Goal: Task Accomplishment & Management: Manage account settings

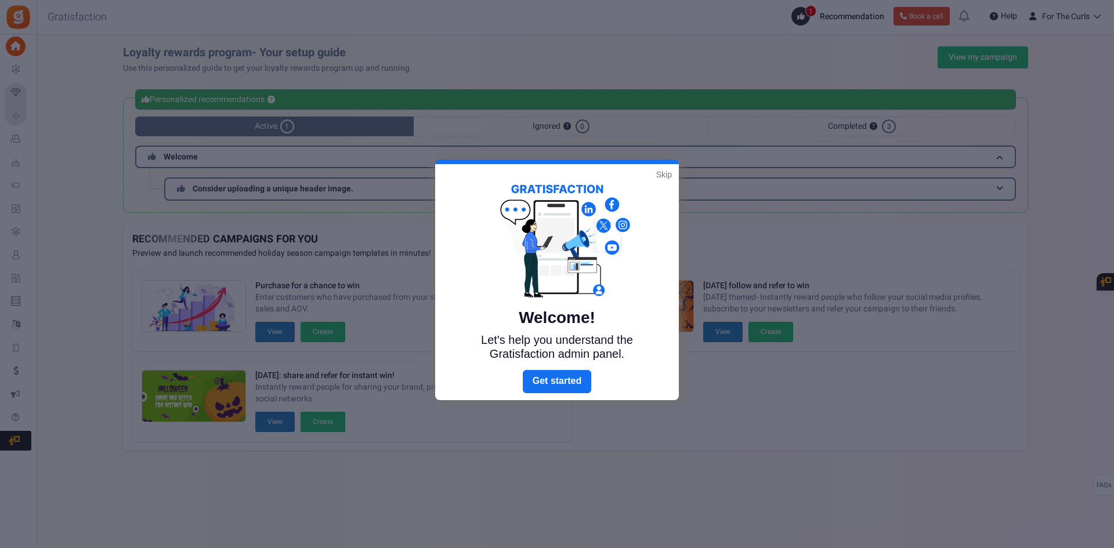
click at [661, 176] on link "Skip" at bounding box center [664, 175] width 16 height 12
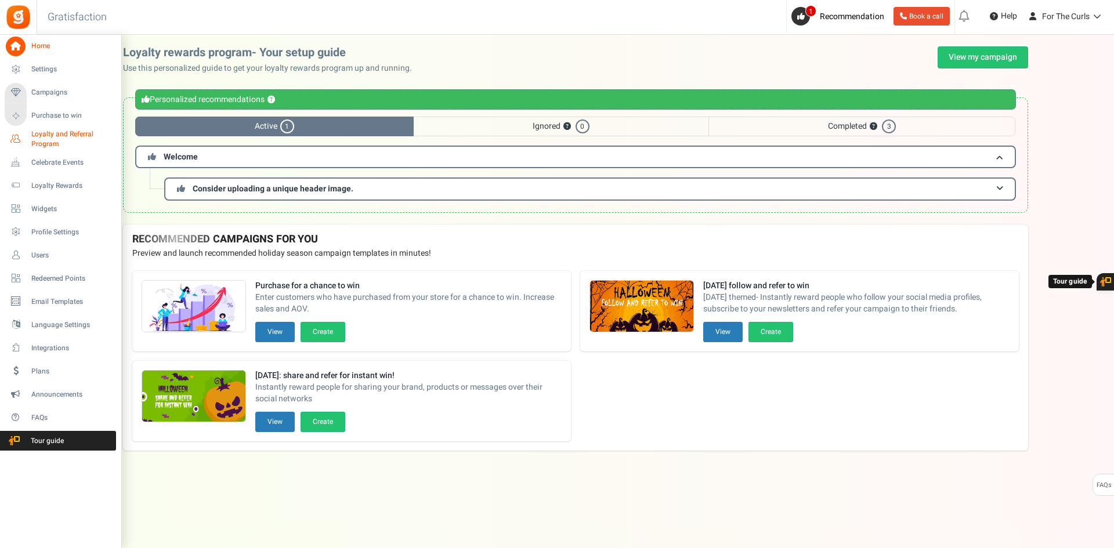
click at [56, 132] on span "Loyalty and Referral Program" at bounding box center [73, 139] width 85 height 20
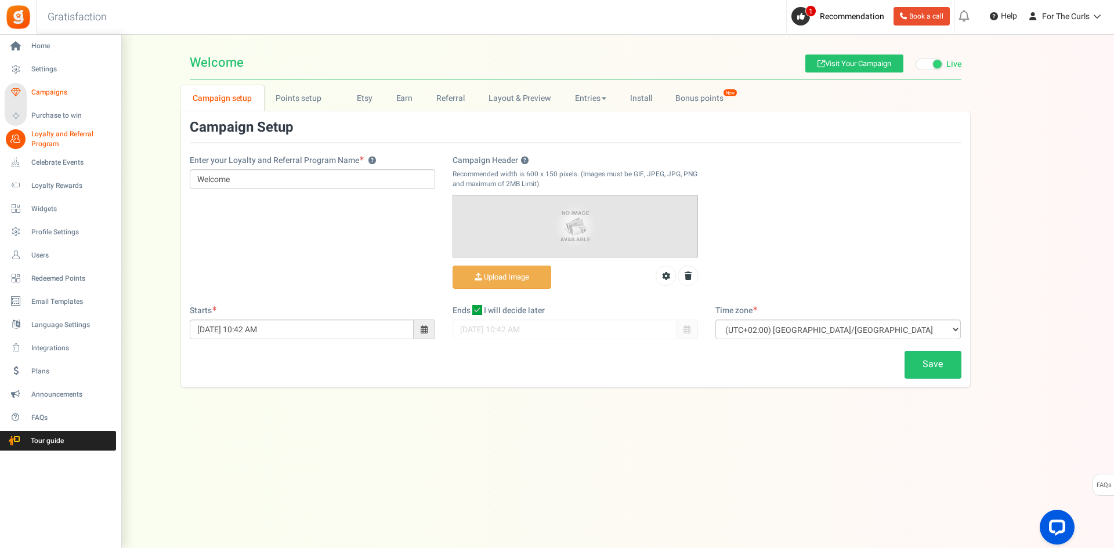
click at [56, 91] on span "Campaigns" at bounding box center [71, 93] width 81 height 10
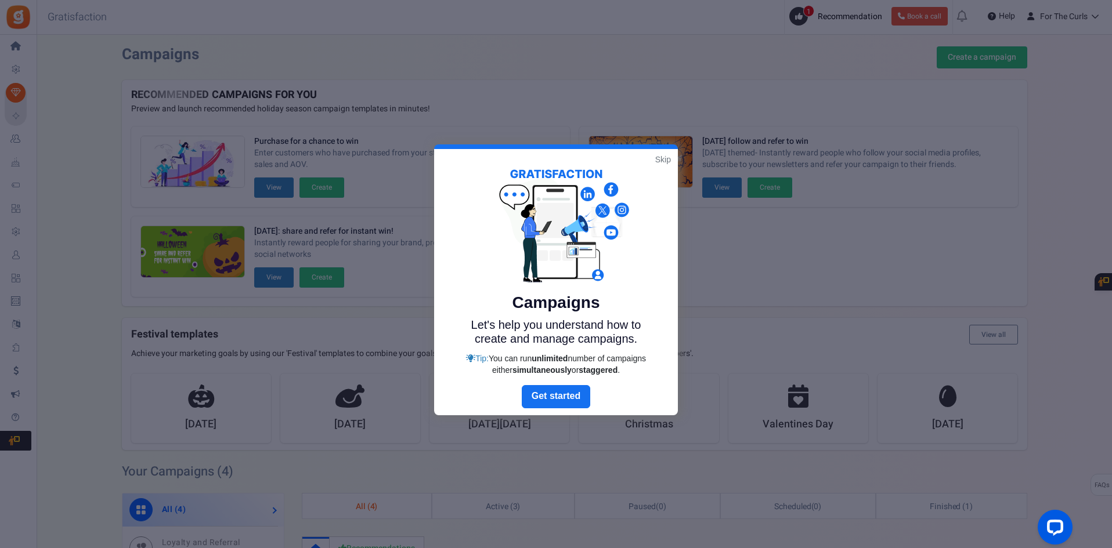
click at [663, 160] on link "Skip" at bounding box center [663, 160] width 16 height 12
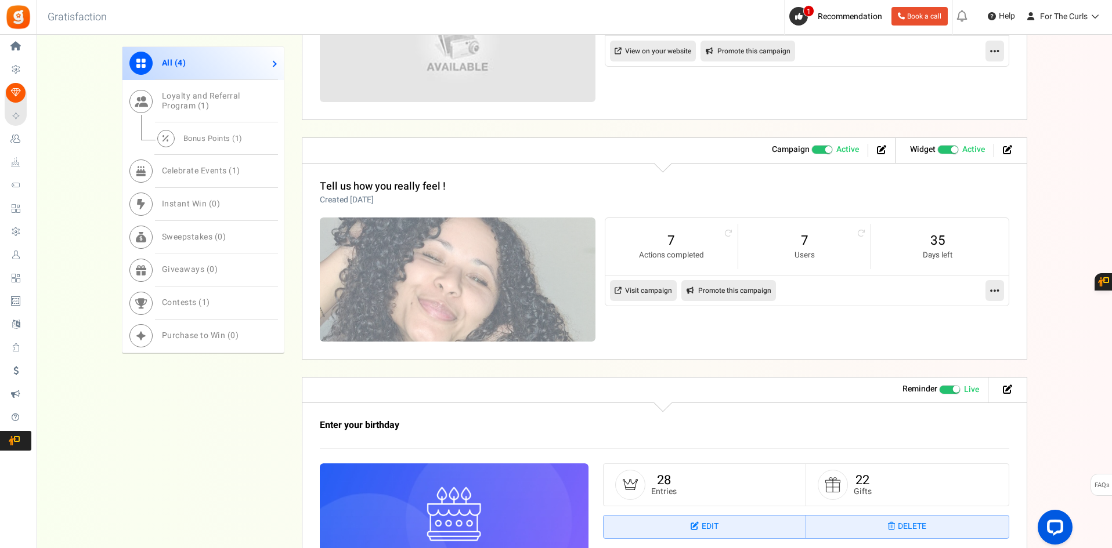
scroll to position [696, 0]
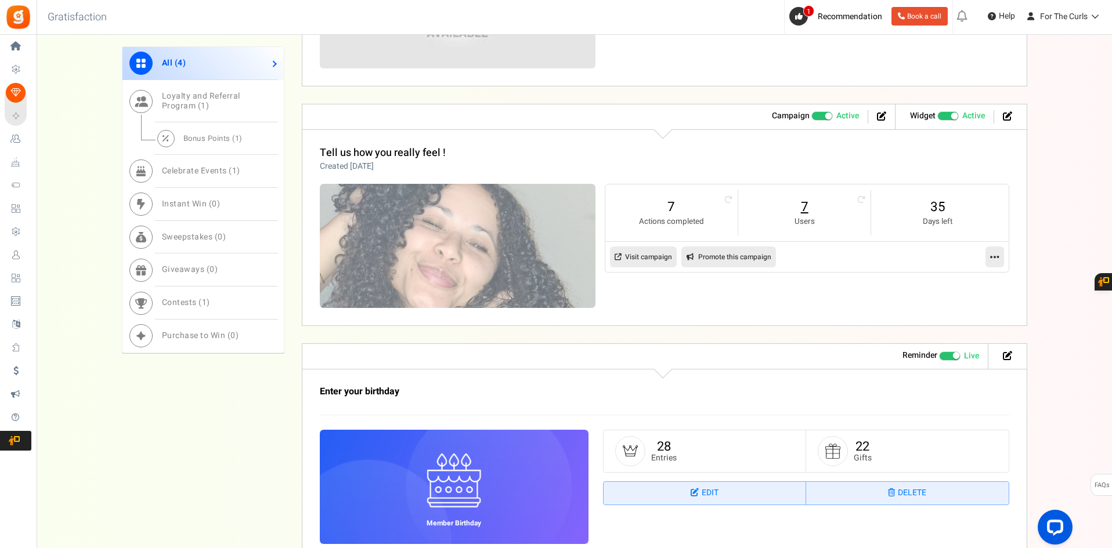
click at [800, 211] on link "7" at bounding box center [804, 207] width 109 height 19
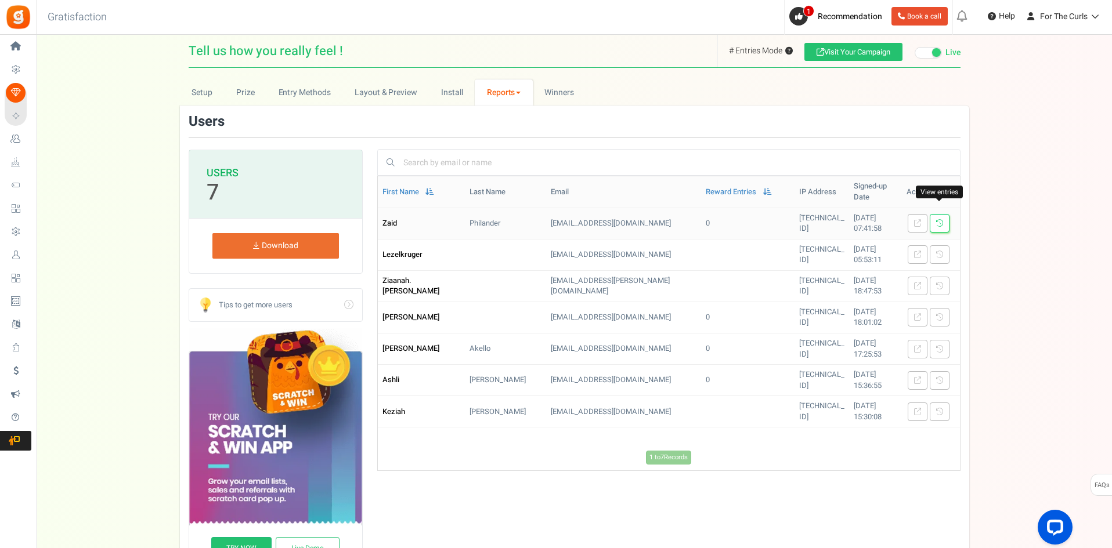
click at [942, 220] on icon at bounding box center [939, 223] width 7 height 7
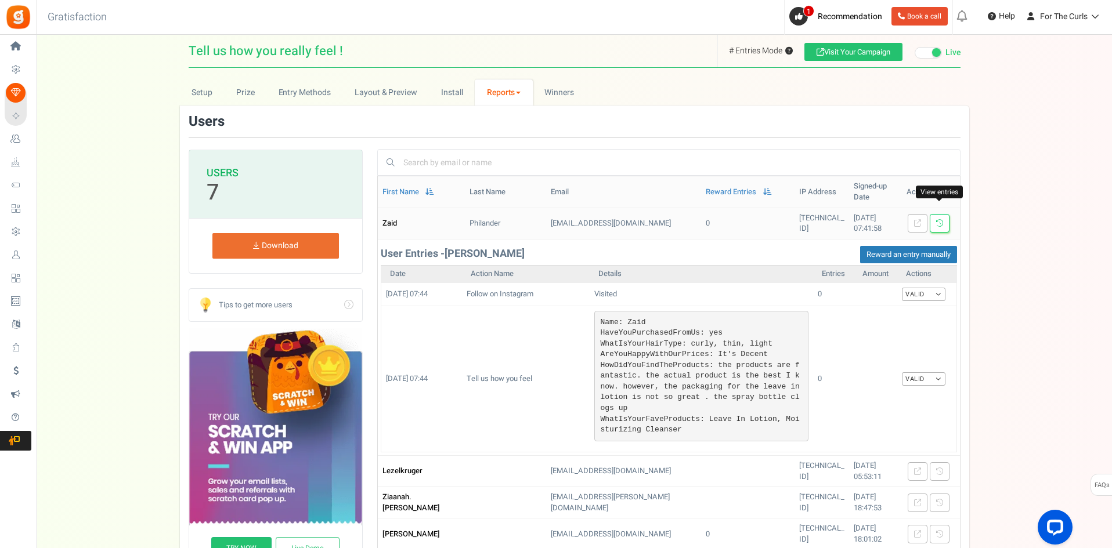
click at [938, 220] on icon at bounding box center [939, 223] width 7 height 7
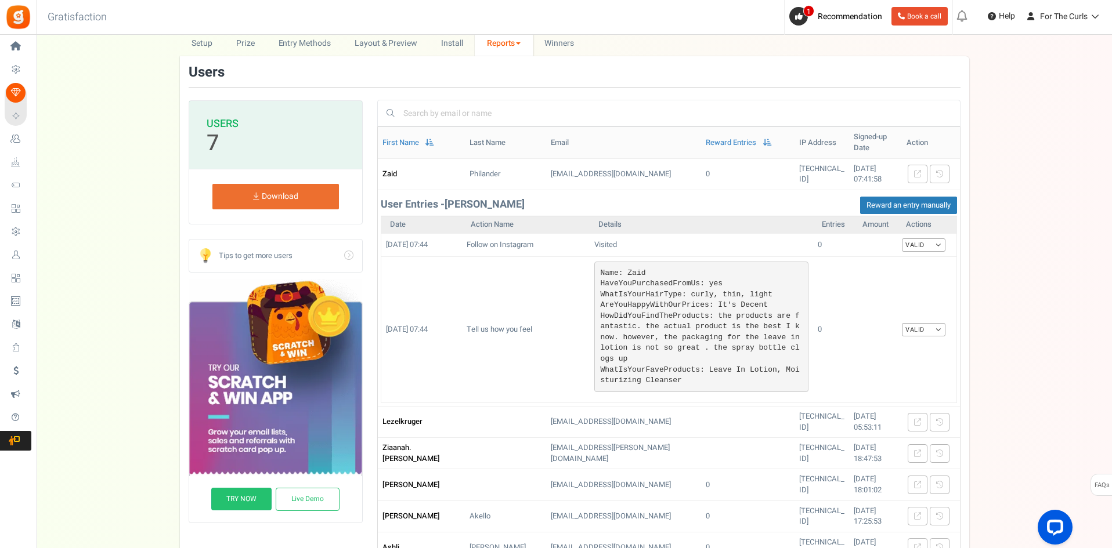
scroll to position [116, 0]
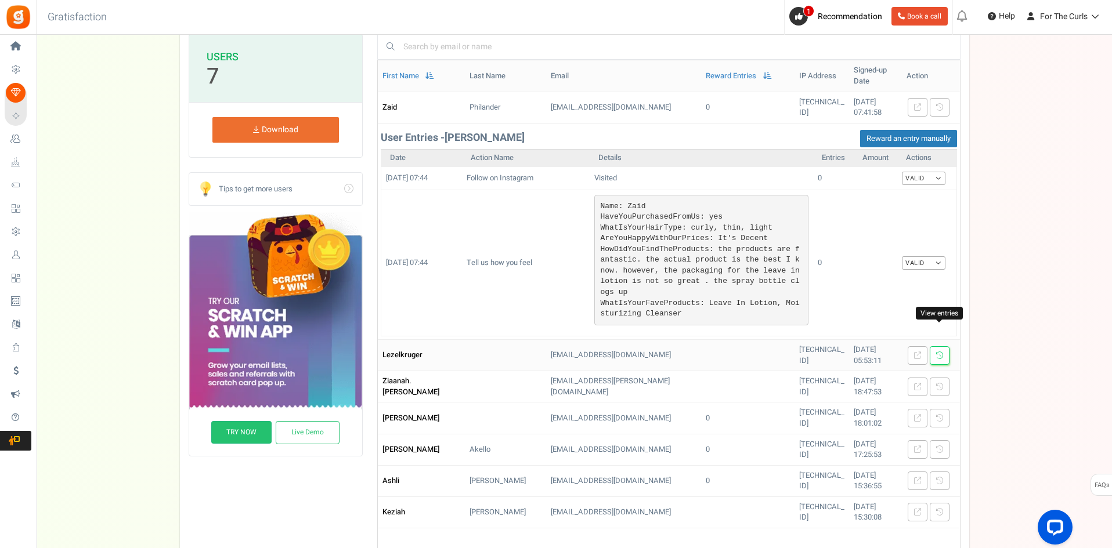
click at [942, 352] on icon at bounding box center [939, 355] width 7 height 7
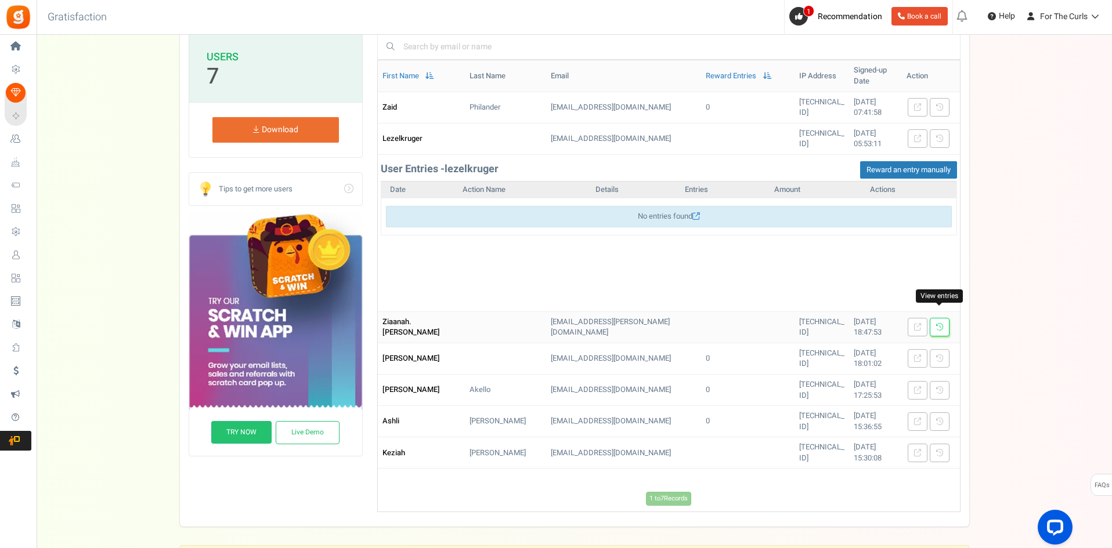
click at [938, 324] on icon at bounding box center [939, 327] width 7 height 7
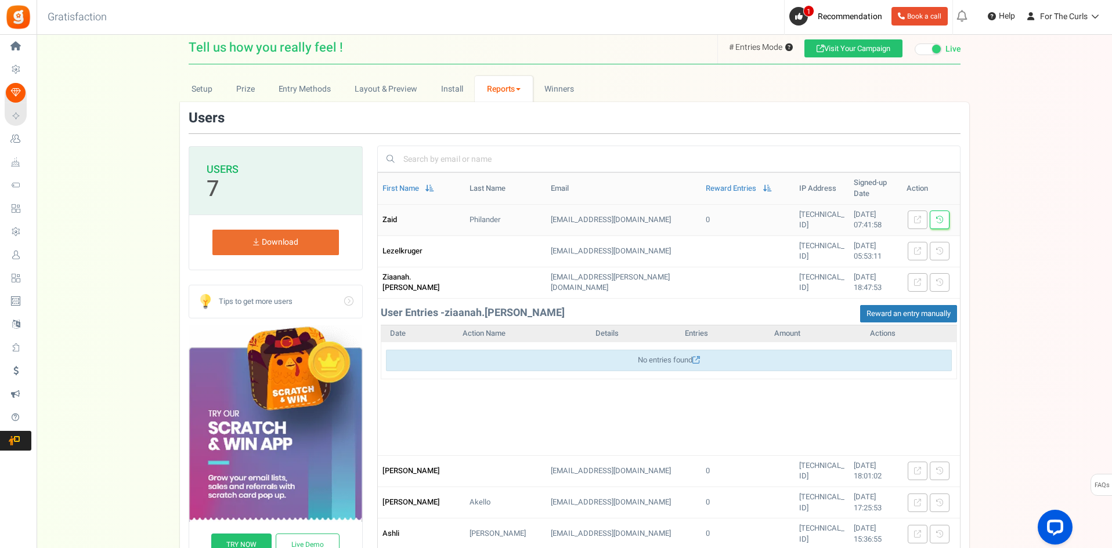
scroll to position [0, 0]
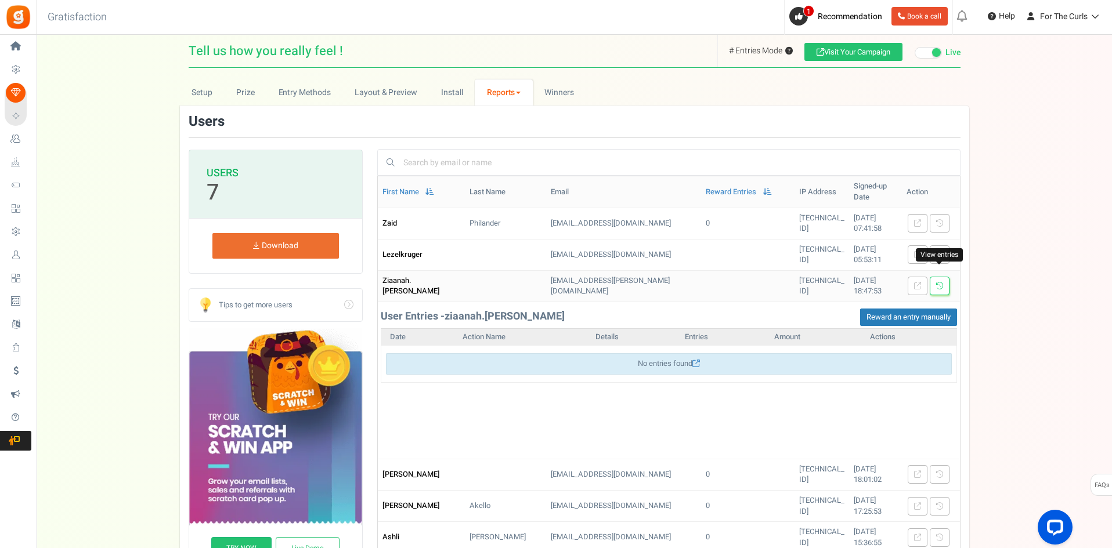
click at [942, 283] on icon at bounding box center [939, 286] width 7 height 7
click at [939, 283] on icon at bounding box center [939, 286] width 7 height 7
click at [941, 251] on icon at bounding box center [939, 254] width 7 height 7
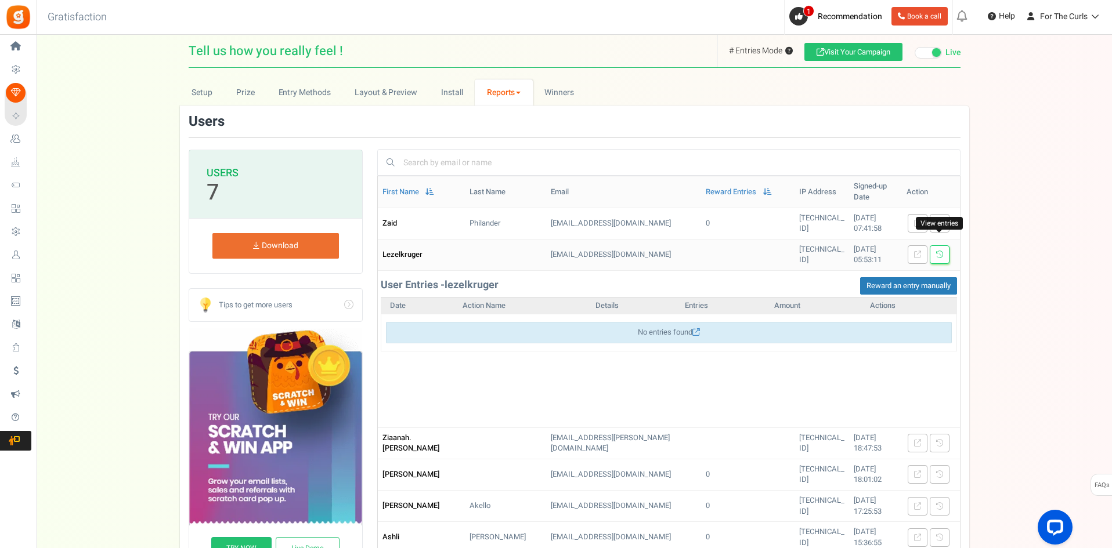
click at [940, 251] on icon at bounding box center [939, 254] width 7 height 7
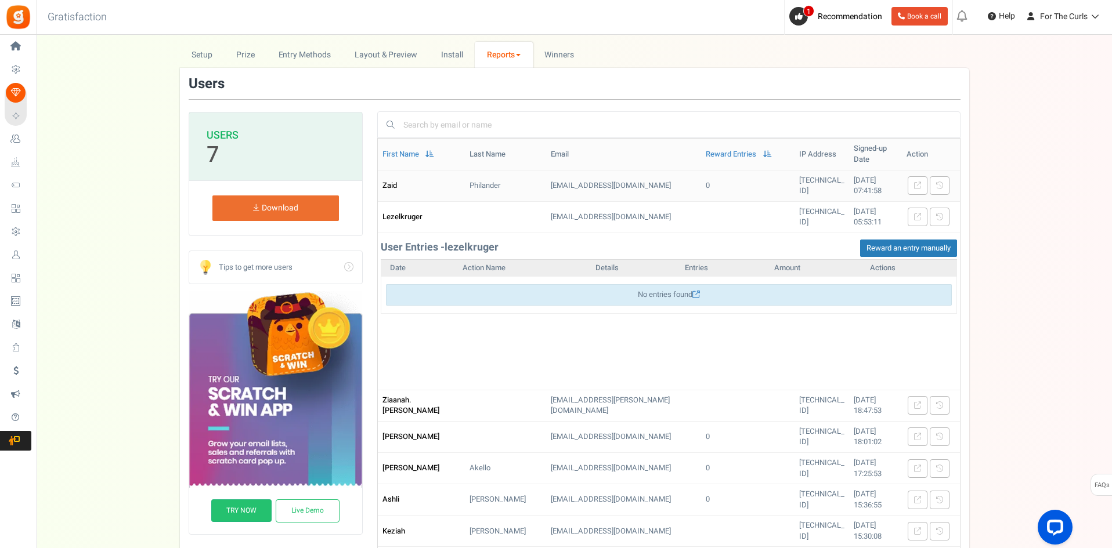
scroll to position [58, 0]
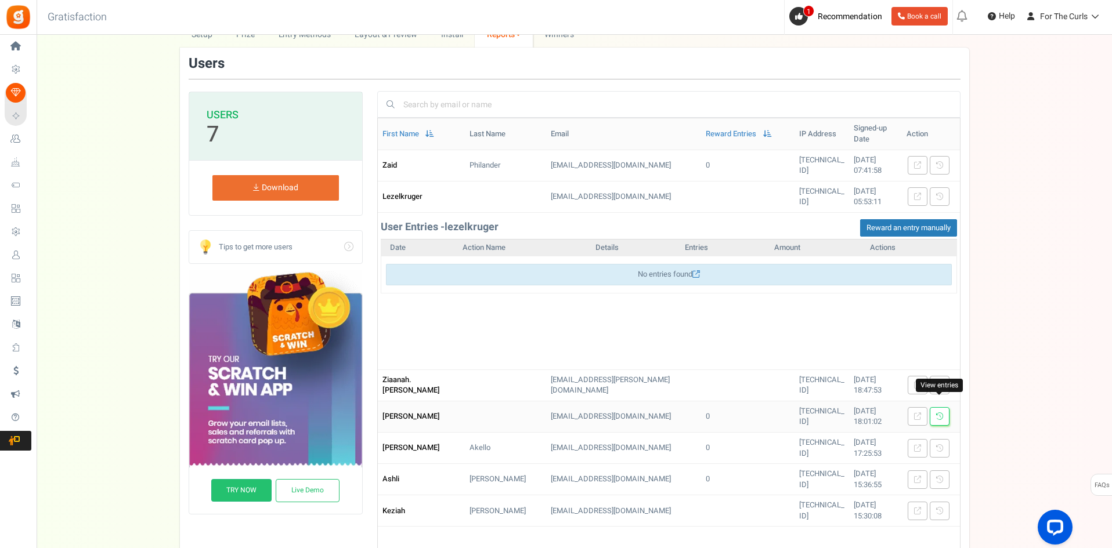
click at [939, 413] on icon at bounding box center [939, 416] width 7 height 7
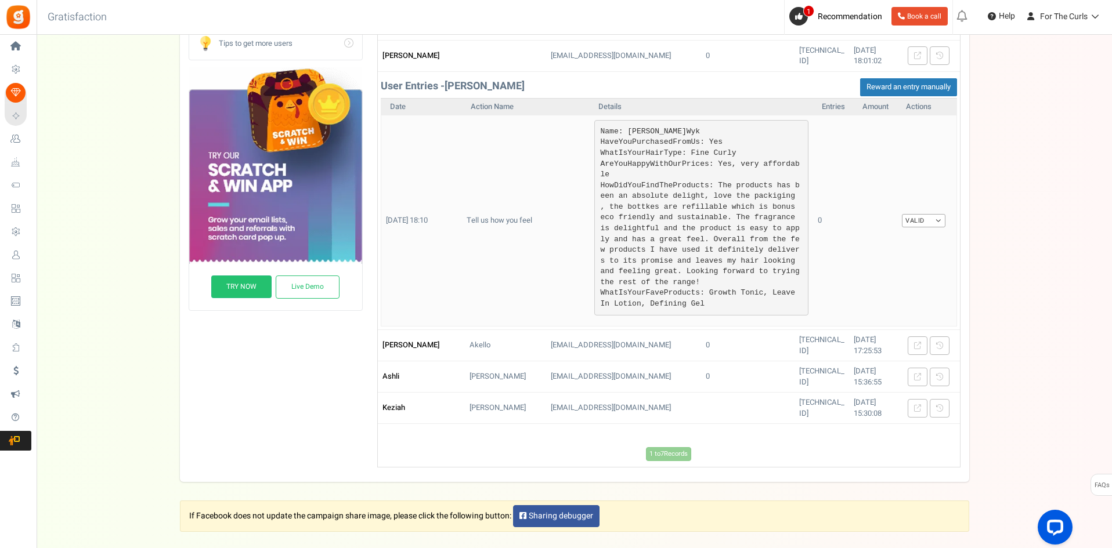
scroll to position [290, 0]
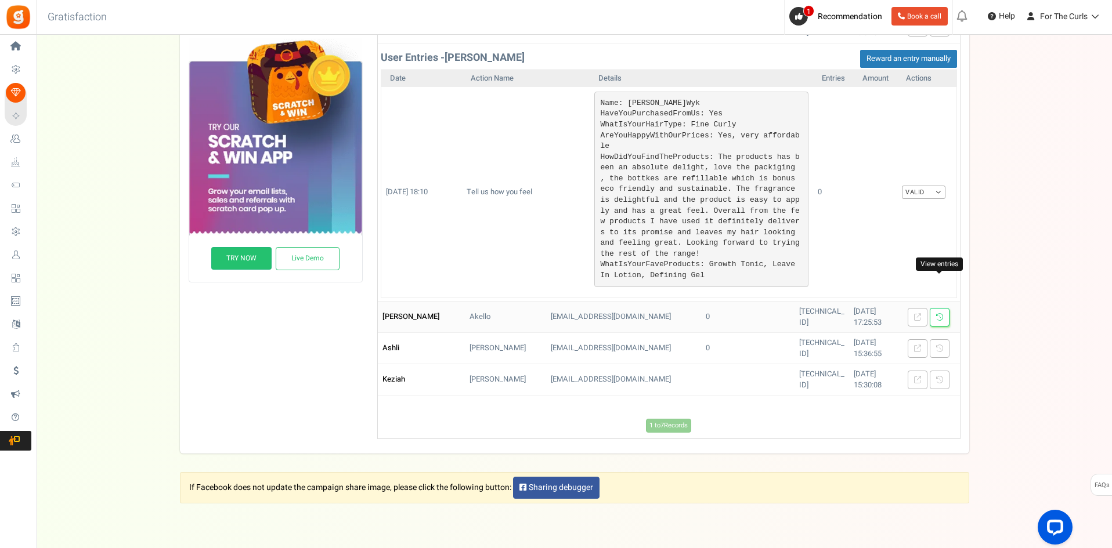
click at [943, 308] on link at bounding box center [939, 317] width 20 height 19
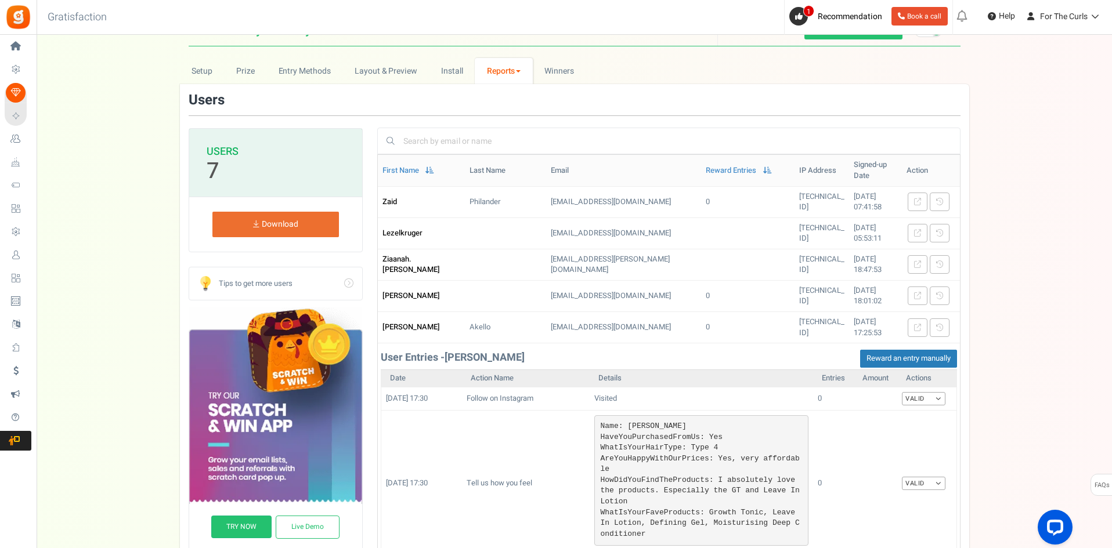
scroll to position [0, 0]
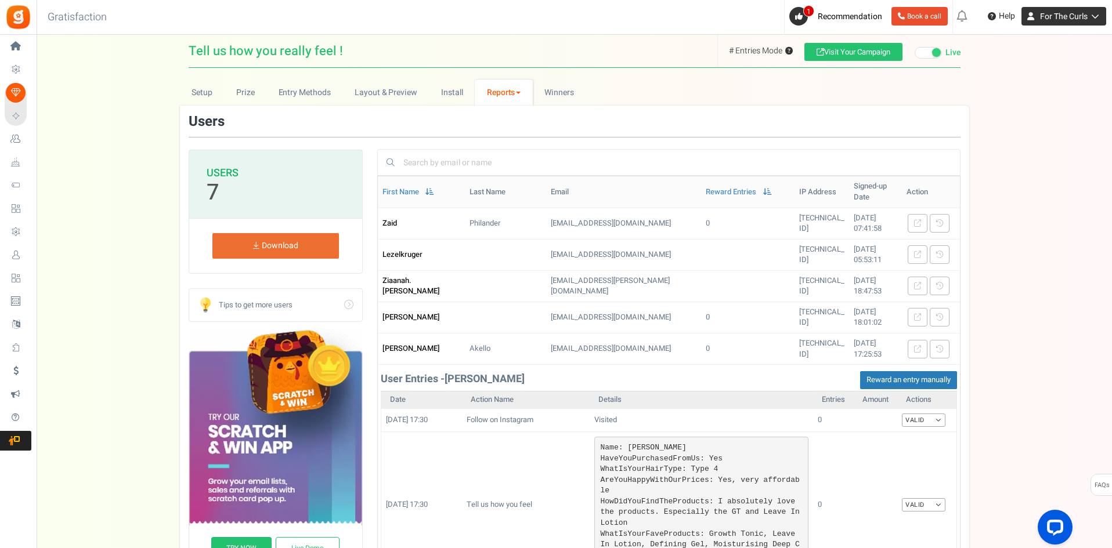
click at [1068, 18] on span "For The Curls" at bounding box center [1064, 16] width 48 height 12
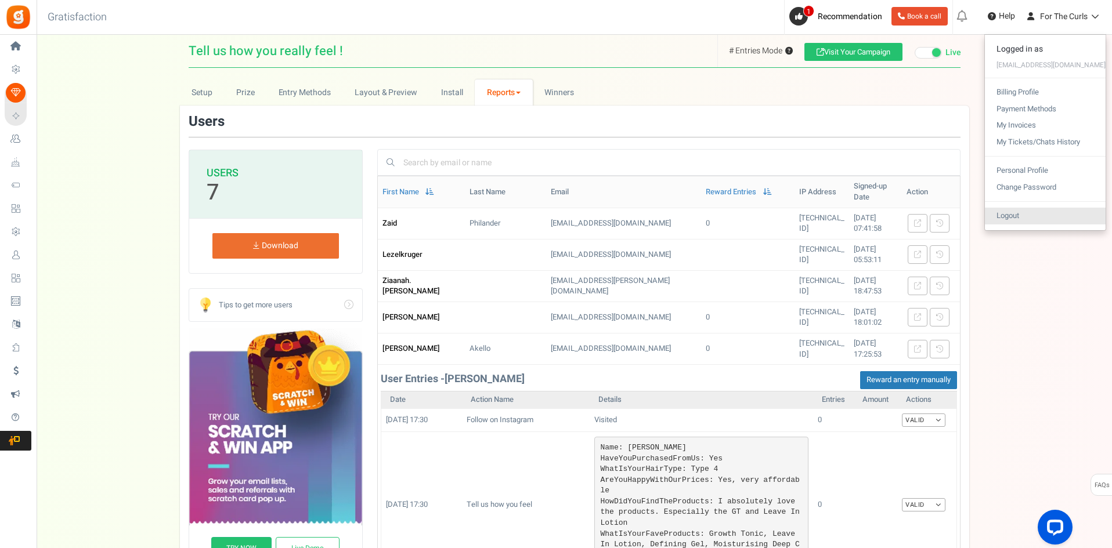
click at [1021, 217] on link "Logout" at bounding box center [1045, 216] width 121 height 17
